Goal: Task Accomplishment & Management: Complete application form

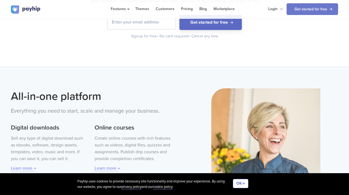
scroll to position [95, 0]
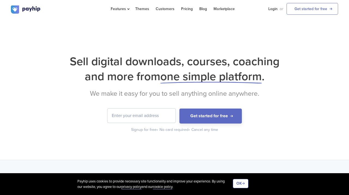
click at [135, 112] on input "email" at bounding box center [142, 116] width 68 height 14
type input "[EMAIL_ADDRESS][DOMAIN_NAME]"
click at [103, 147] on div "Sell digital downloads, courses, coaching and more from one simple platform . W…" at bounding box center [174, 89] width 349 height 141
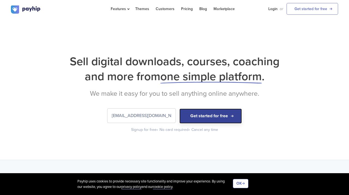
click at [198, 119] on button "Get started for free" at bounding box center [211, 116] width 63 height 15
